Goal: Transaction & Acquisition: Purchase product/service

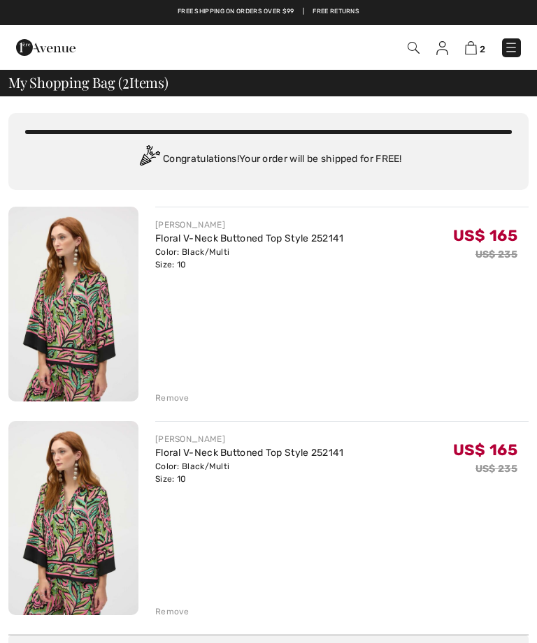
click at [177, 618] on div "Remove" at bounding box center [172, 612] width 34 height 13
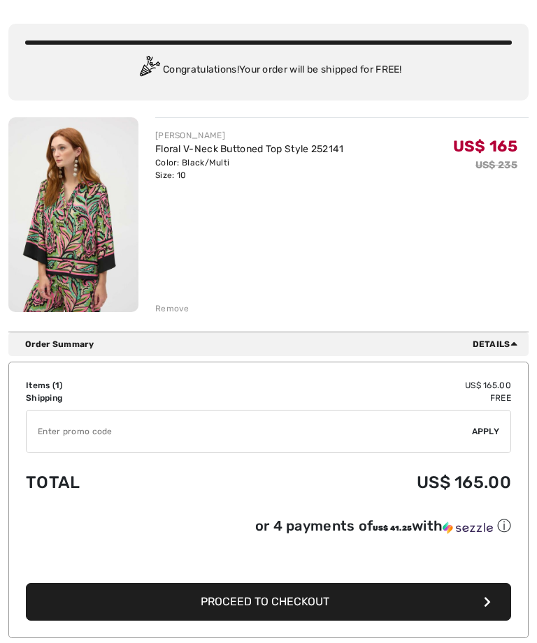
scroll to position [94, 0]
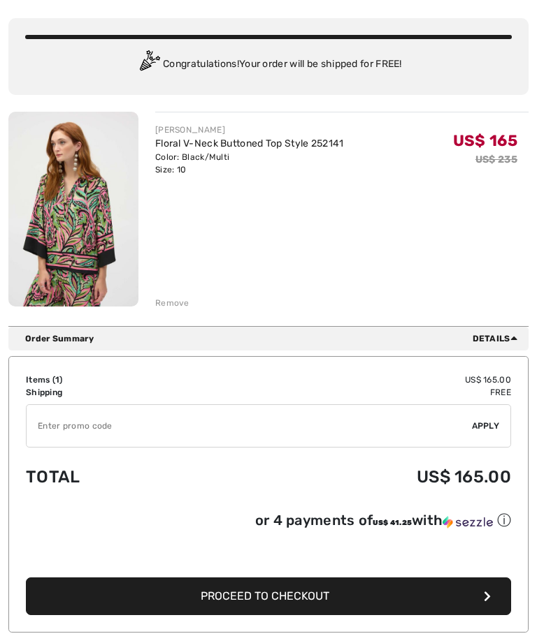
click at [458, 601] on button "Proceed to Checkout" at bounding box center [268, 597] width 485 height 38
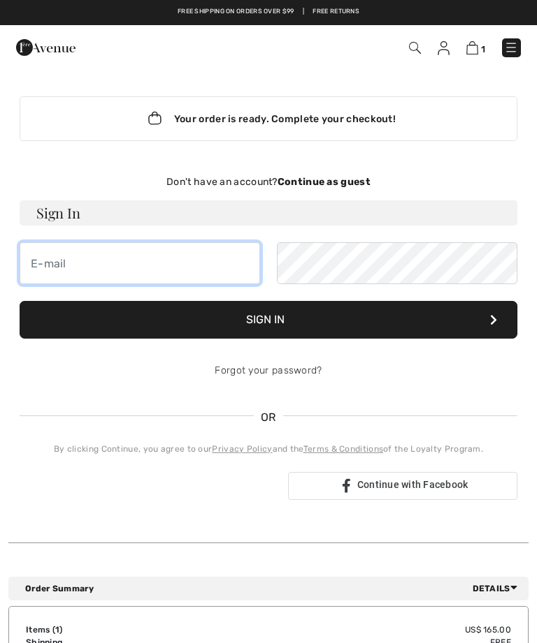
click at [54, 264] on input "email" at bounding box center [140, 263] width 240 height 42
type input "[EMAIL_ADDRESS][DOMAIN_NAME]"
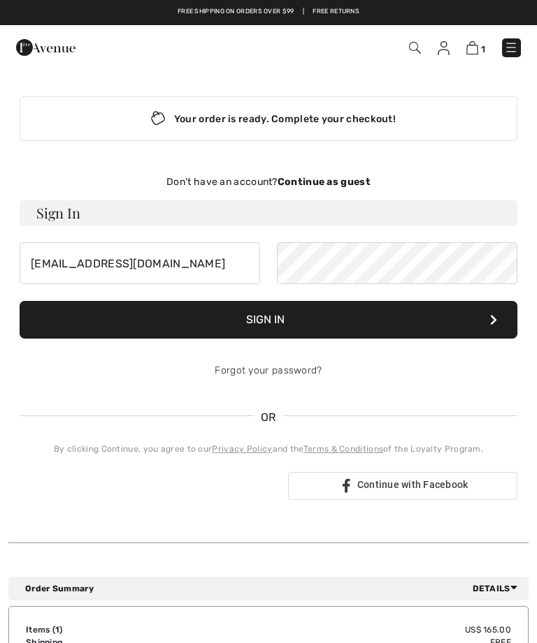
click at [425, 328] on button "Sign In" at bounding box center [268, 320] width 497 height 38
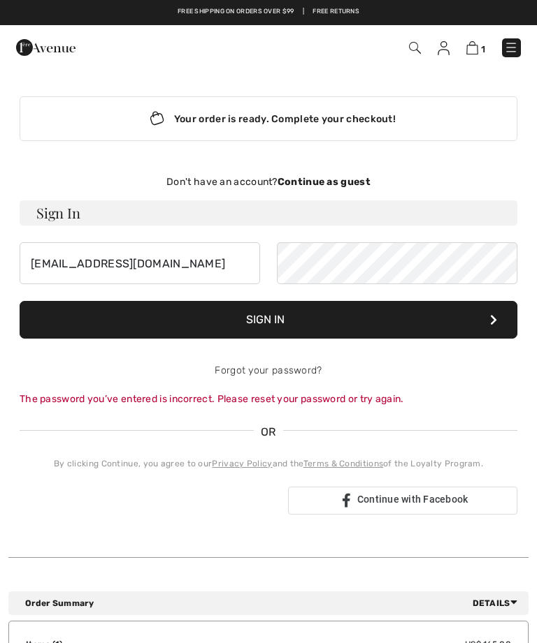
click at [283, 369] on link "Forgot your password?" at bounding box center [267, 371] width 107 height 12
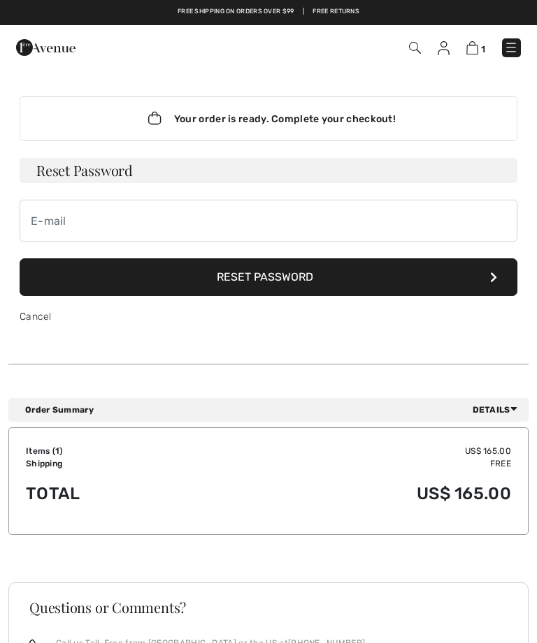
click at [136, 169] on h3 "Reset Password" at bounding box center [268, 170] width 497 height 25
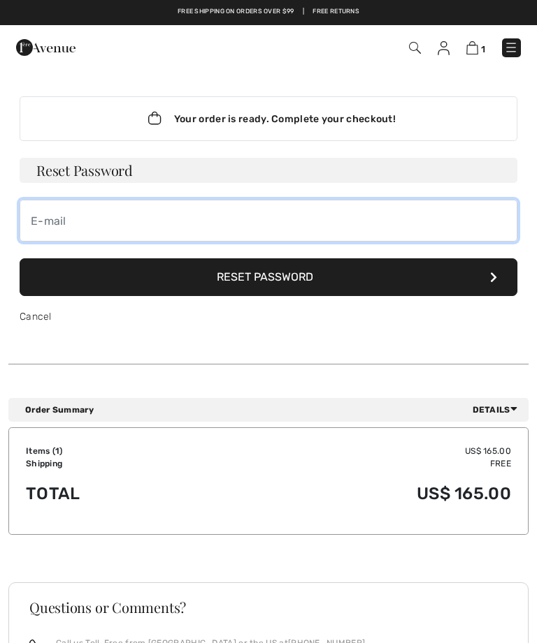
click at [52, 217] on input "email" at bounding box center [268, 221] width 497 height 42
type input "judyrafoth@gmail.com"
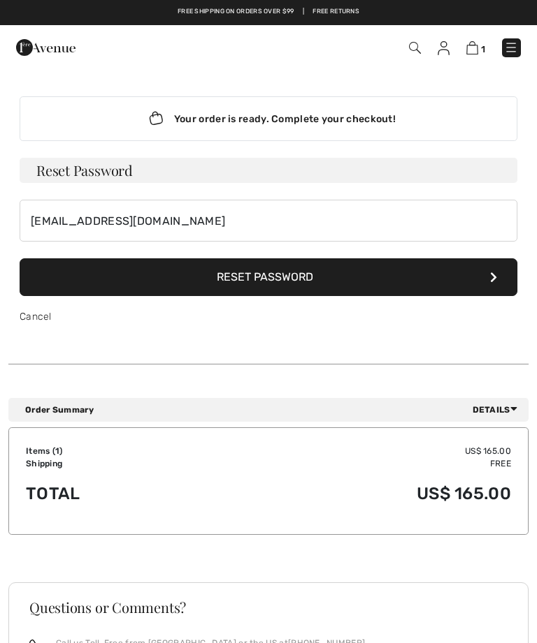
click at [498, 276] on button "Reset Password" at bounding box center [268, 277] width 497 height 38
click at [291, 264] on button "Reset Password" at bounding box center [268, 277] width 497 height 38
click at [315, 126] on div "Your order is ready. Complete your checkout!" at bounding box center [268, 118] width 497 height 45
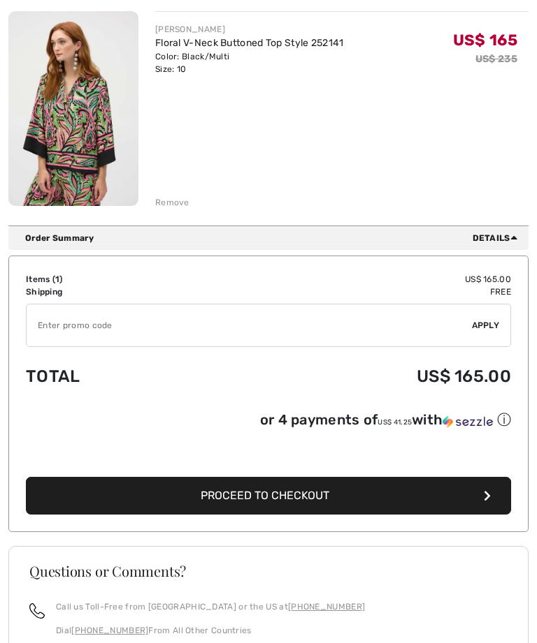
scroll to position [196, 0]
click at [312, 508] on button "Proceed to Checkout" at bounding box center [268, 496] width 485 height 38
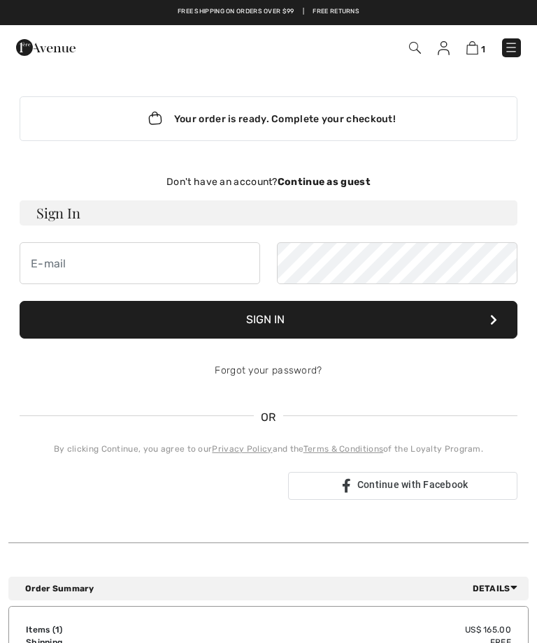
click at [333, 180] on strong "Continue as guest" at bounding box center [323, 182] width 93 height 12
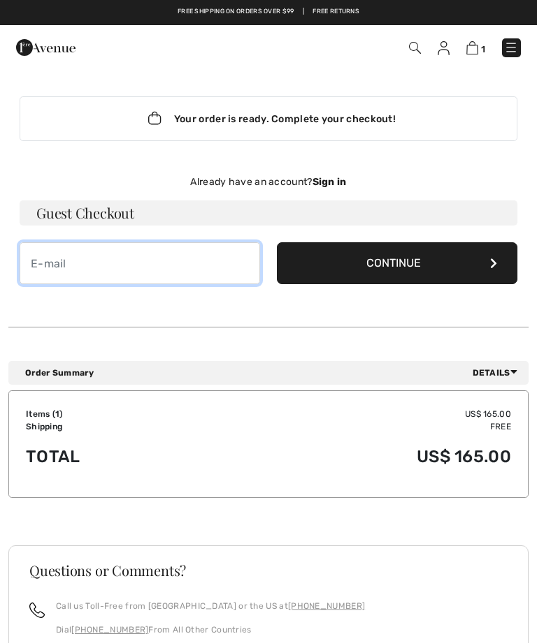
click at [87, 264] on input "email" at bounding box center [140, 263] width 240 height 42
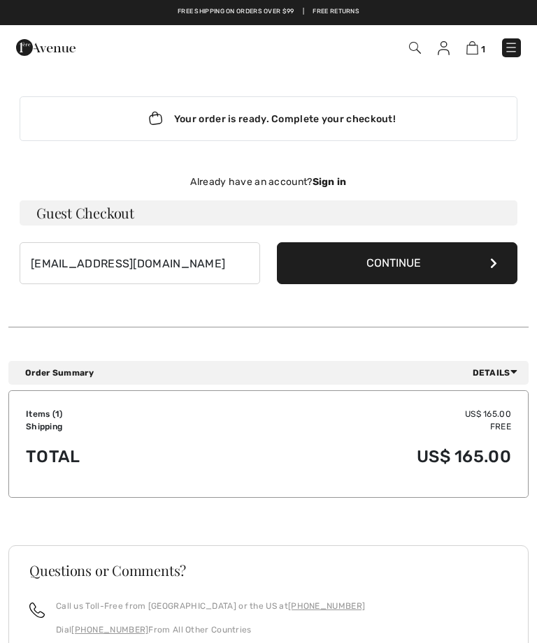
click at [390, 277] on button "Continue" at bounding box center [397, 263] width 240 height 42
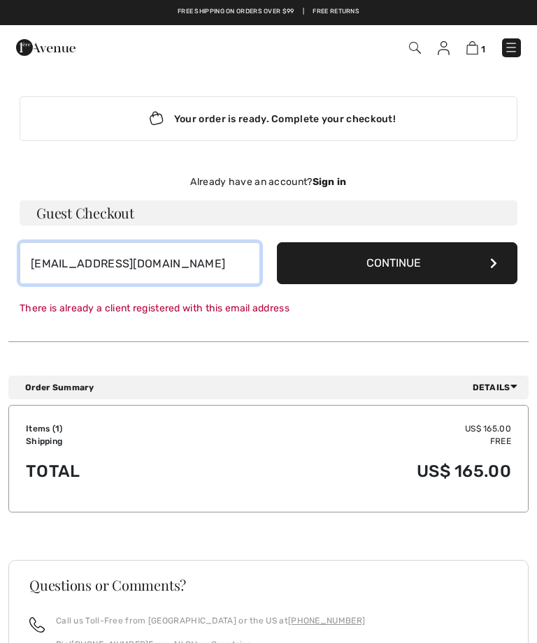
click at [180, 276] on input "judyrafoth@gmail.com" at bounding box center [140, 263] width 240 height 42
type input "j"
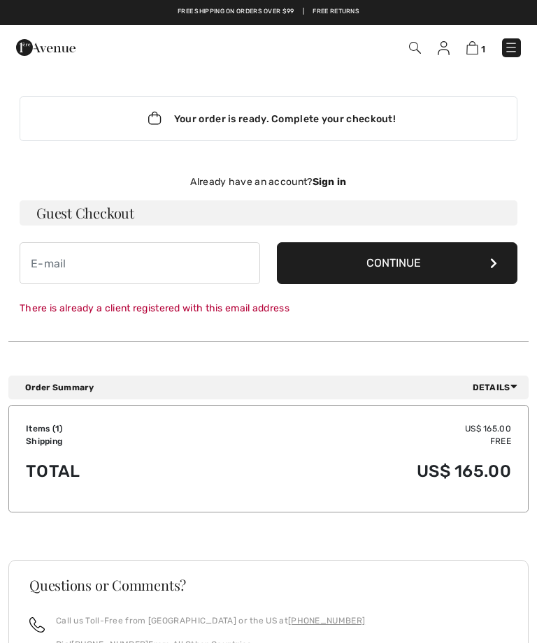
click at [411, 272] on button "Continue" at bounding box center [397, 263] width 240 height 42
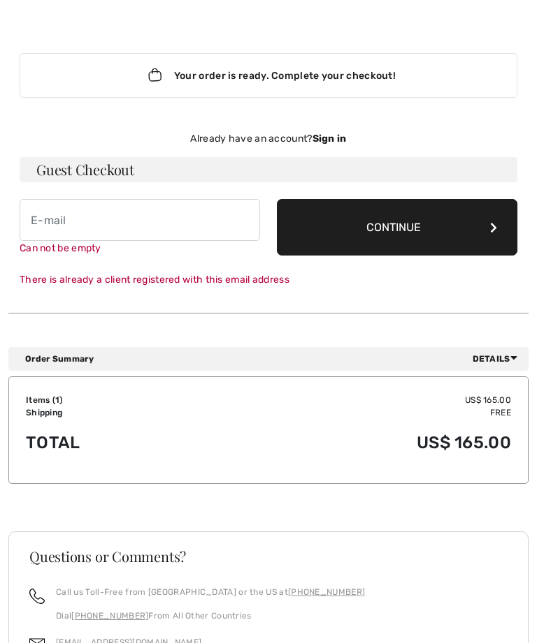
scroll to position [45, 0]
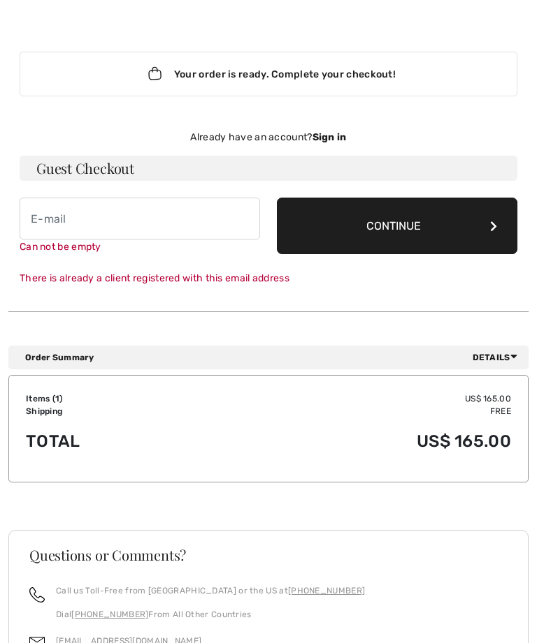
click at [93, 173] on h3 "Guest Checkout" at bounding box center [268, 168] width 497 height 25
click at [115, 167] on h3 "Guest Checkout" at bounding box center [268, 168] width 497 height 25
click at [126, 161] on h3 "Guest Checkout" at bounding box center [268, 168] width 497 height 25
click at [105, 162] on h3 "Guest Checkout" at bounding box center [268, 168] width 497 height 25
click at [99, 158] on h3 "Guest Checkout" at bounding box center [268, 168] width 497 height 25
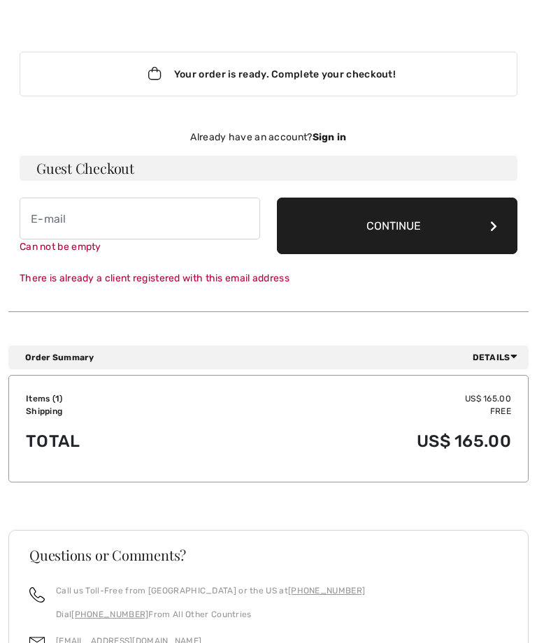
click at [227, 136] on div "Already have an account? Sign in" at bounding box center [268, 137] width 497 height 15
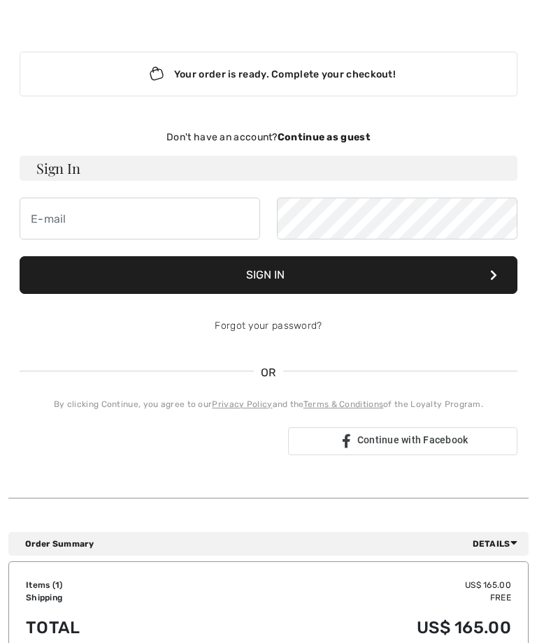
click at [344, 140] on strong "Continue as guest" at bounding box center [323, 137] width 93 height 12
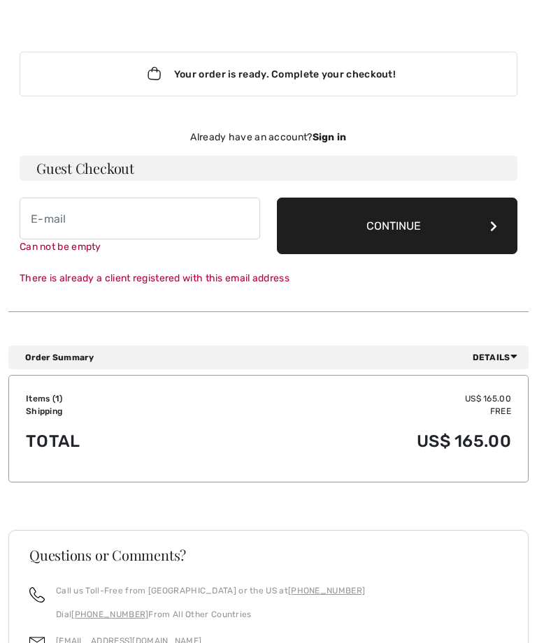
click at [93, 183] on div "Already have an account? Sign in Guest Checkout Can not be empty Continue There…" at bounding box center [268, 208] width 497 height 156
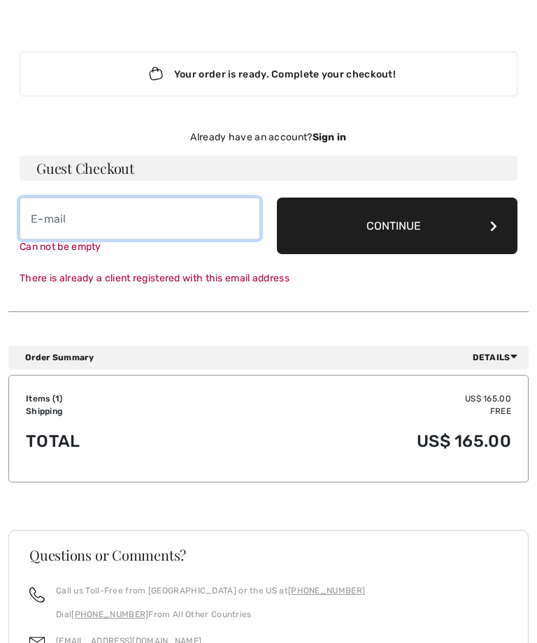
click at [45, 226] on input "email" at bounding box center [140, 219] width 240 height 42
type input "judyrafoth@gmail.com"
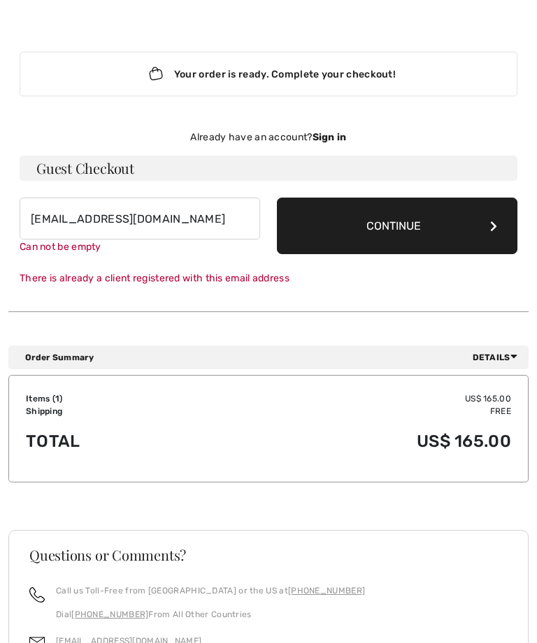
click at [400, 231] on button "Continue" at bounding box center [397, 226] width 240 height 57
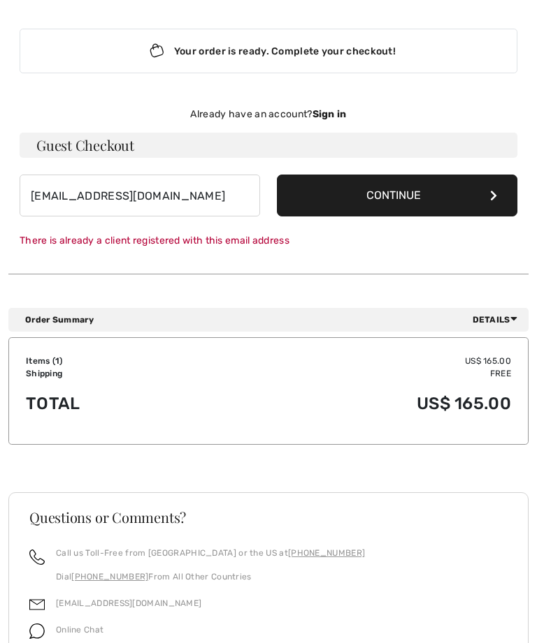
scroll to position [0, 0]
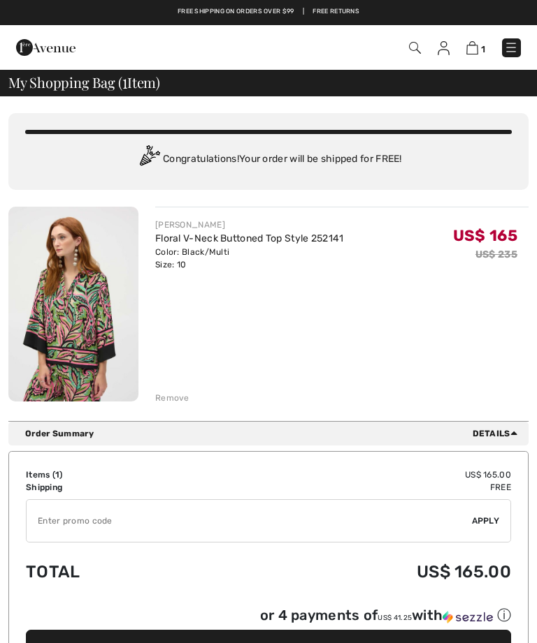
scroll to position [240, 0]
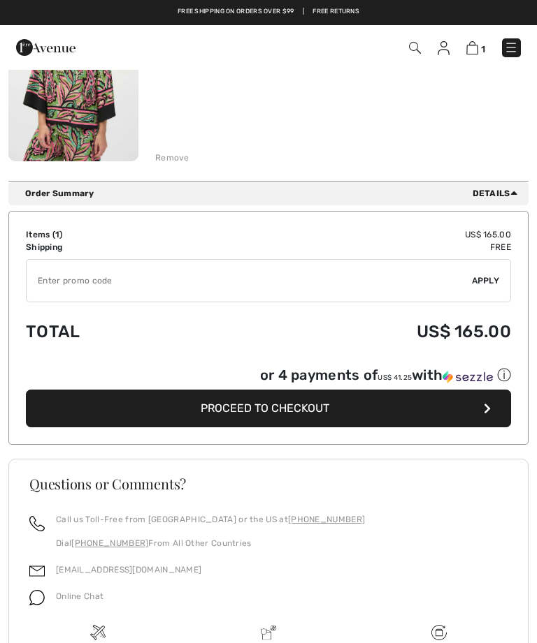
checkbox input "true"
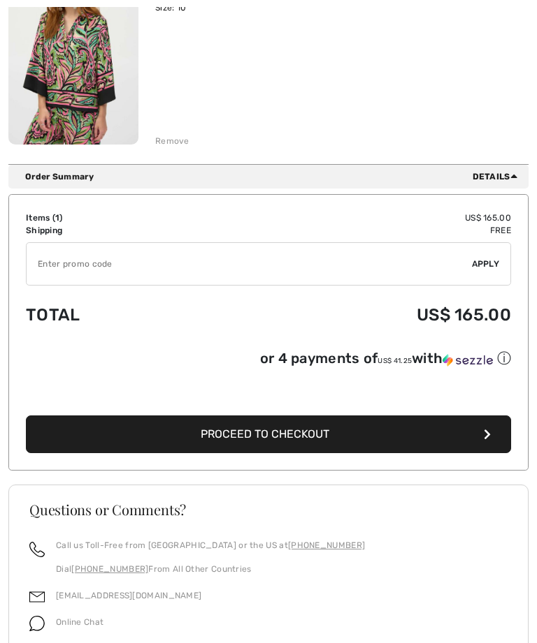
scroll to position [258, 0]
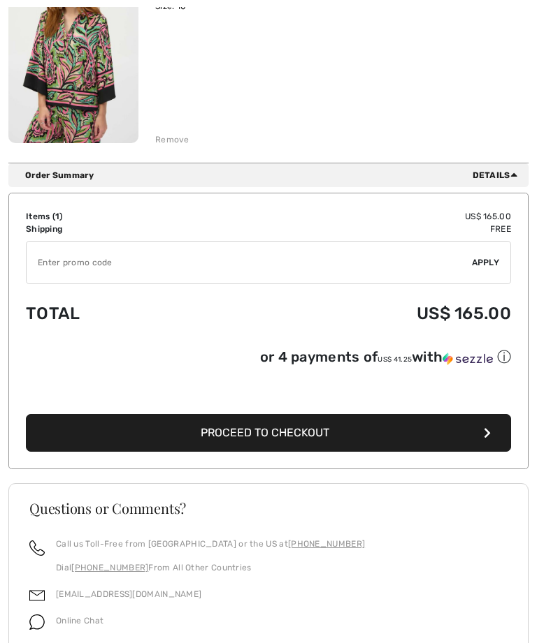
click at [500, 176] on span "Details" at bounding box center [497, 176] width 50 height 13
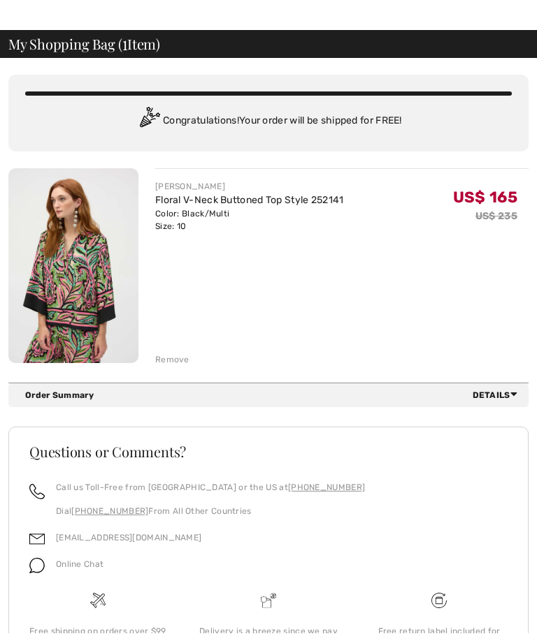
scroll to position [71, 0]
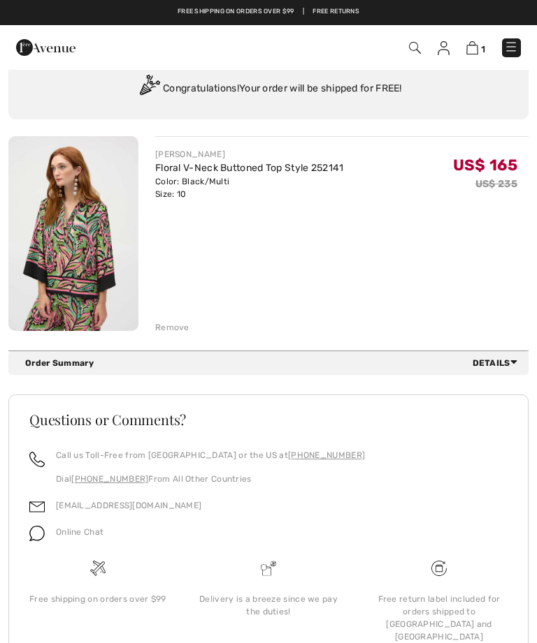
click at [499, 371] on div "Order Summary Details" at bounding box center [268, 363] width 520 height 24
click at [494, 363] on span "Details" at bounding box center [497, 363] width 50 height 13
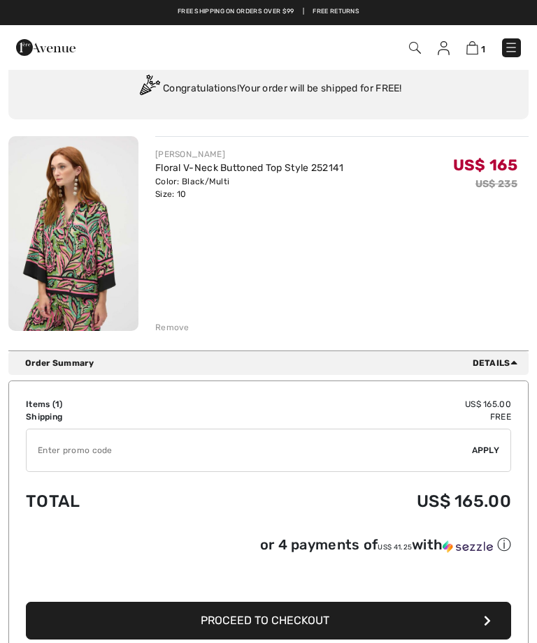
click at [315, 630] on button "Proceed to Checkout" at bounding box center [268, 621] width 485 height 38
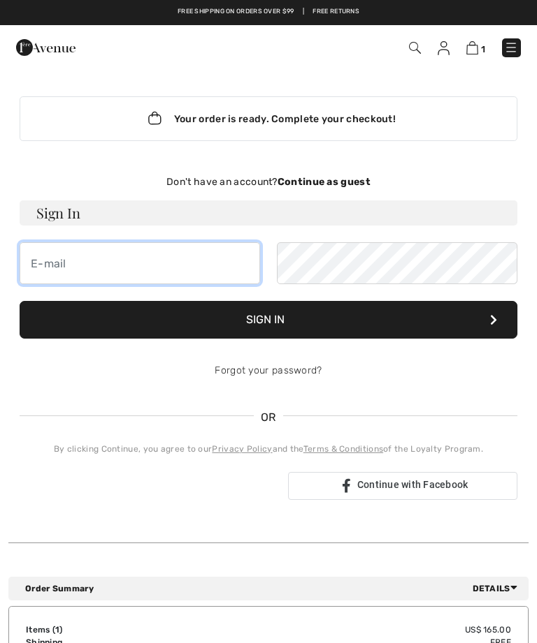
type input "[EMAIL_ADDRESS][DOMAIN_NAME]"
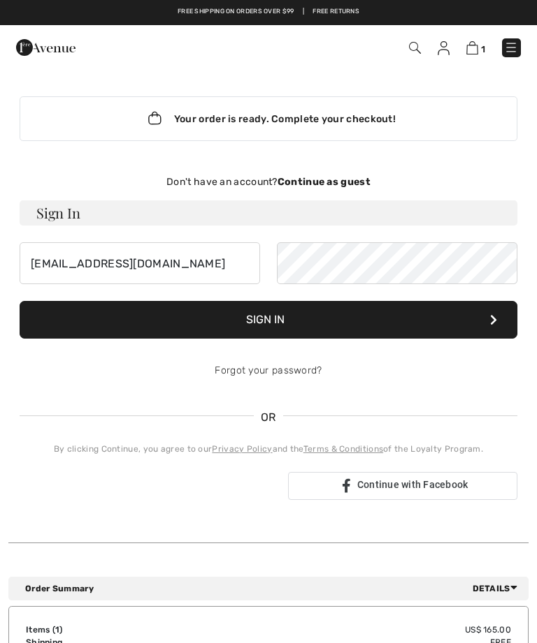
click at [268, 320] on button "Sign In" at bounding box center [268, 320] width 497 height 38
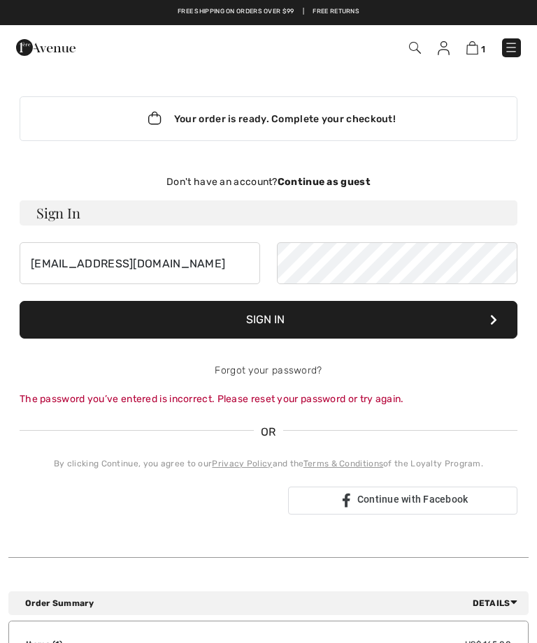
click at [188, 540] on div "Your order is ready. Complete your checkout! Don't have an account? Continue as…" at bounding box center [268, 305] width 520 height 474
click at [284, 367] on link "Forgot your password?" at bounding box center [267, 371] width 107 height 12
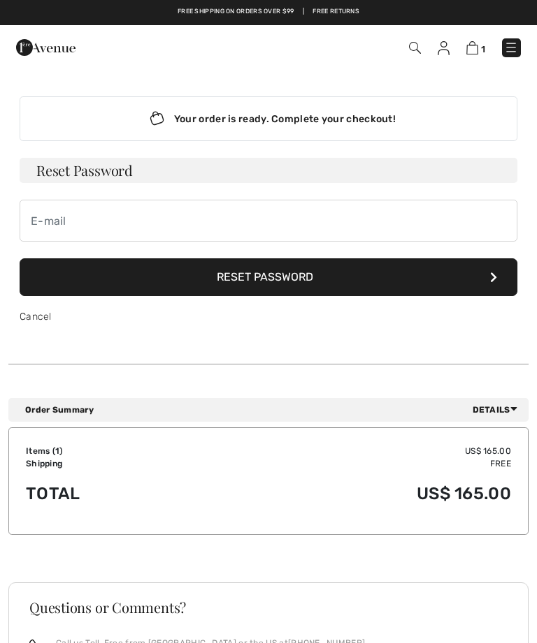
click at [122, 174] on h3 "Reset Password" at bounding box center [268, 170] width 497 height 25
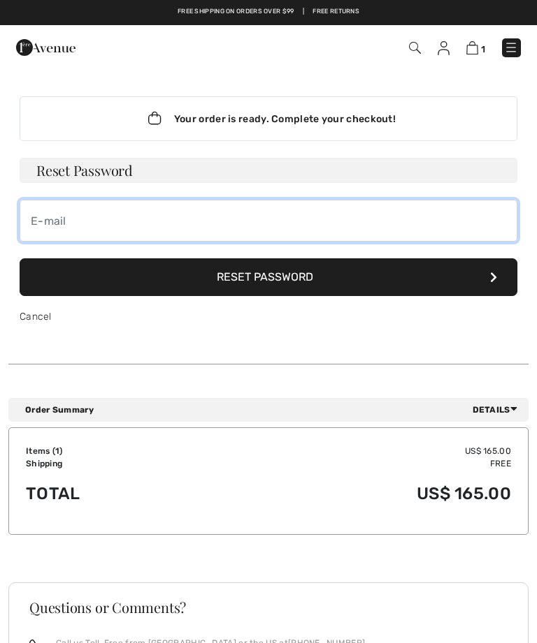
click at [47, 228] on input "email" at bounding box center [268, 221] width 497 height 42
type input "[EMAIL_ADDRESS][DOMAIN_NAME]"
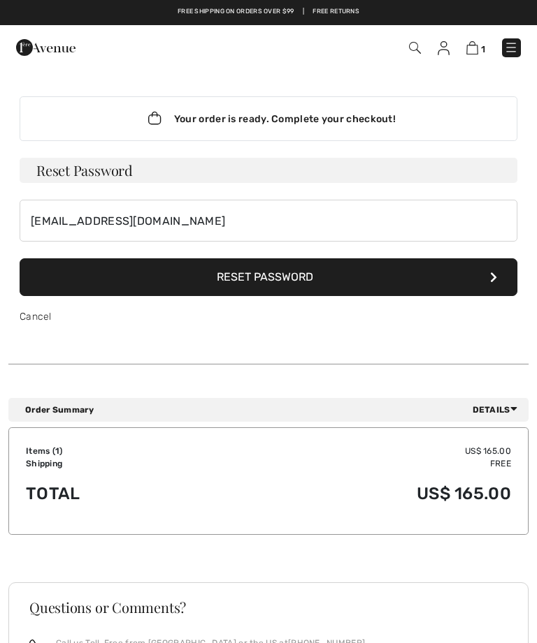
click at [275, 286] on button "Reset Password" at bounding box center [268, 277] width 497 height 38
click at [320, 279] on button "Reset Password" at bounding box center [268, 277] width 497 height 38
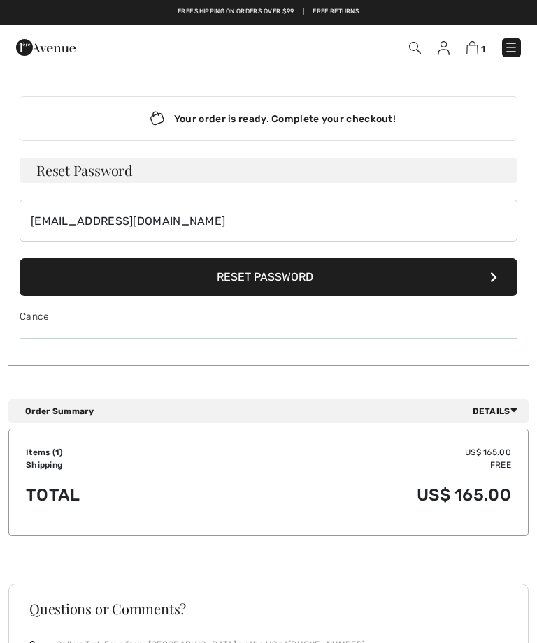
click at [503, 277] on button "Reset Password" at bounding box center [268, 277] width 497 height 38
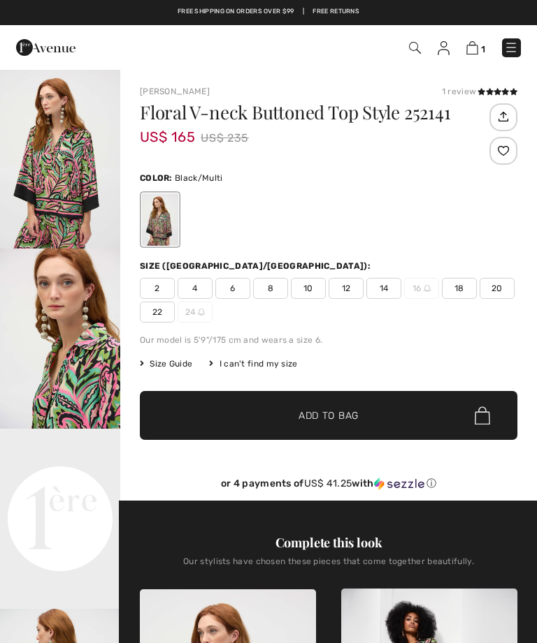
checkbox input "true"
click at [310, 289] on span "10" at bounding box center [308, 288] width 35 height 21
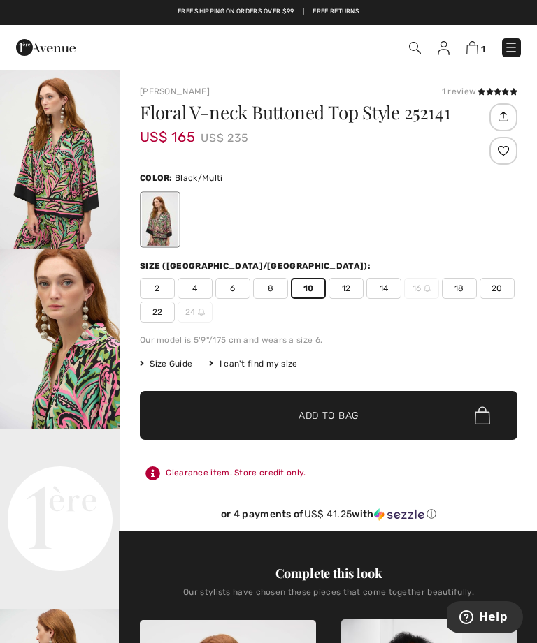
click at [306, 303] on div "2 4 6 8 10 12 14 16 18 20 22 24" at bounding box center [328, 300] width 377 height 45
click at [321, 285] on span "10" at bounding box center [308, 288] width 35 height 21
click at [462, 210] on div at bounding box center [328, 220] width 377 height 58
click at [414, 223] on div at bounding box center [328, 220] width 377 height 58
click at [437, 220] on div at bounding box center [328, 220] width 377 height 58
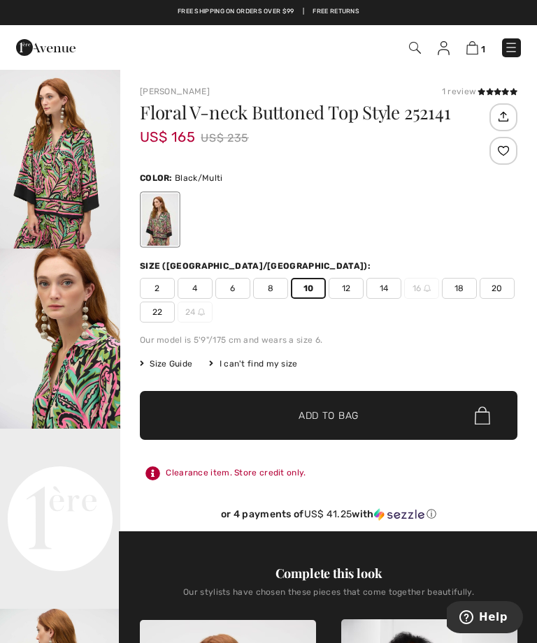
click at [439, 212] on div at bounding box center [328, 220] width 377 height 58
click at [477, 44] on img at bounding box center [472, 47] width 12 height 13
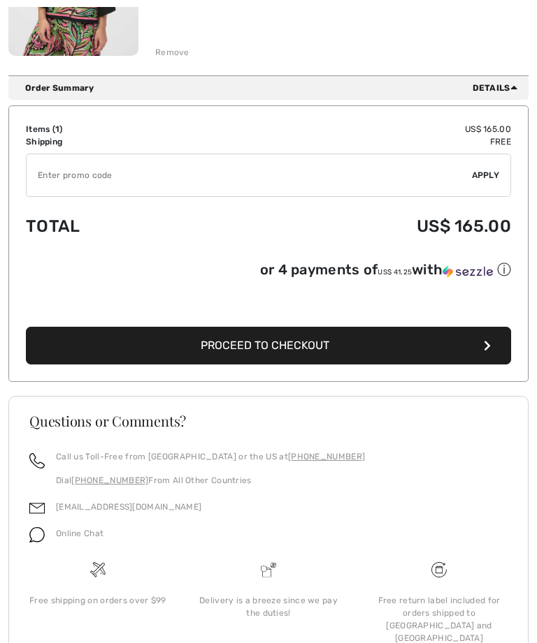
scroll to position [349, 0]
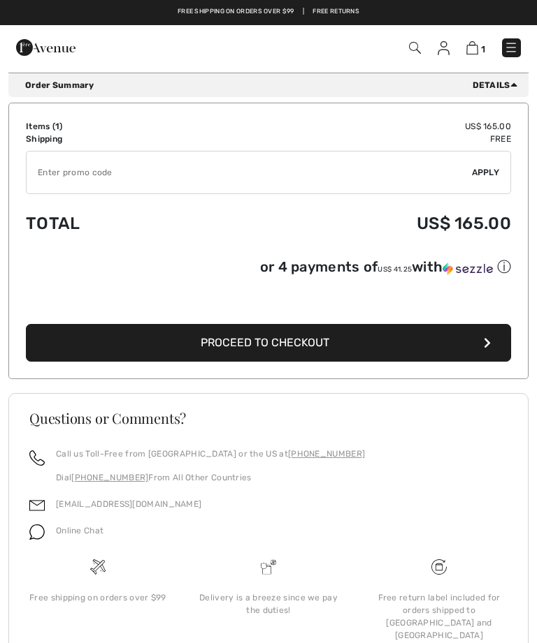
click at [295, 346] on span "Proceed to Checkout" at bounding box center [265, 342] width 129 height 13
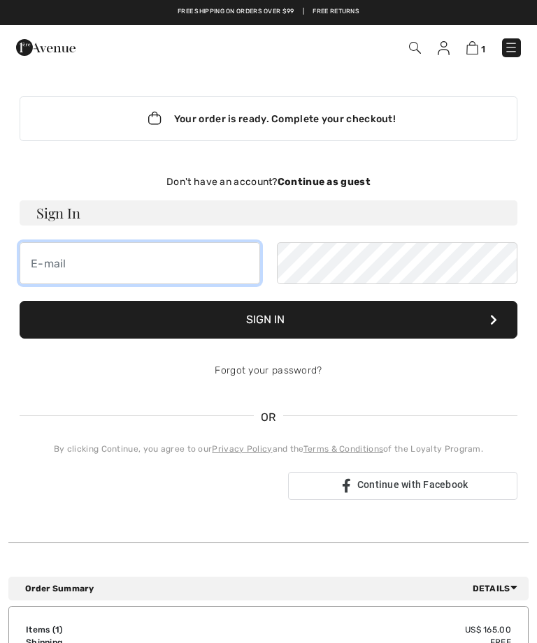
type input "[EMAIL_ADDRESS][DOMAIN_NAME]"
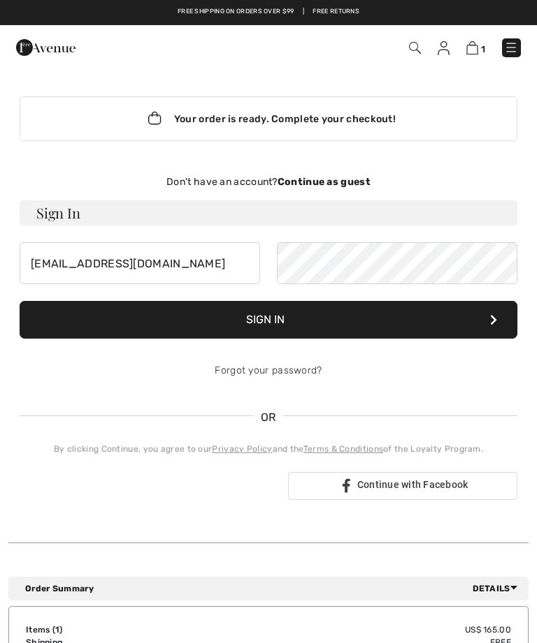
click at [282, 322] on button "Sign In" at bounding box center [268, 320] width 497 height 38
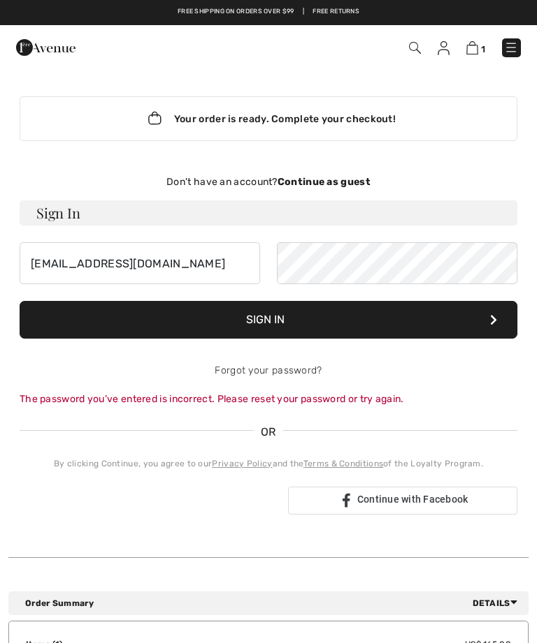
click at [155, 503] on div "Sign in with Google. Opens in new tab" at bounding box center [148, 501] width 257 height 31
